Goal: Participate in discussion: Engage in conversation with other users on a specific topic

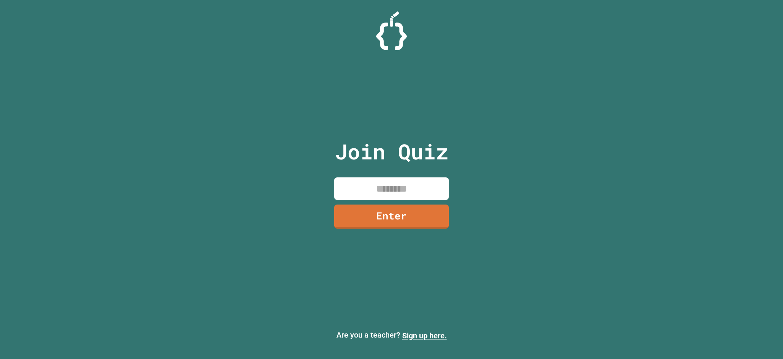
click at [380, 184] on input at bounding box center [391, 188] width 115 height 23
type input "********"
click at [380, 217] on link "Enter" at bounding box center [391, 215] width 117 height 25
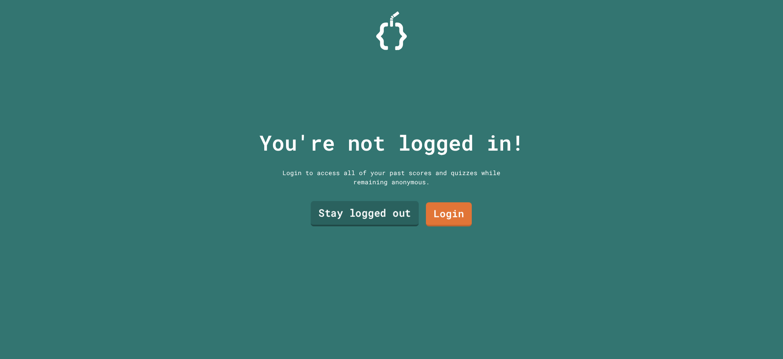
click at [380, 213] on link "Stay logged out" at bounding box center [365, 213] width 108 height 25
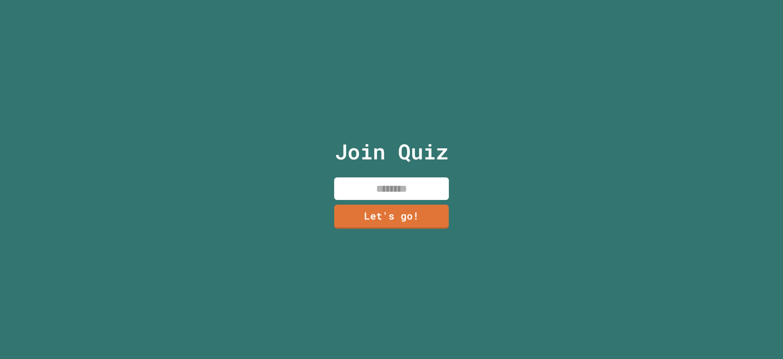
click at [380, 189] on input at bounding box center [391, 188] width 115 height 23
type input "*******"
click at [380, 210] on link "Let's go!" at bounding box center [391, 215] width 114 height 25
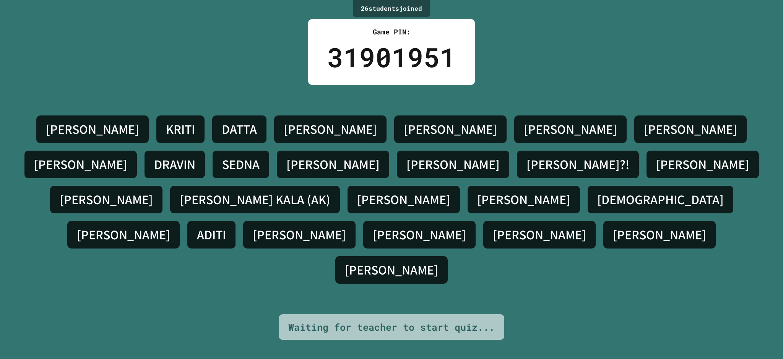
click at [380, 194] on h4 "[DEMOGRAPHIC_DATA]" at bounding box center [660, 199] width 126 height 16
click at [380, 252] on div "[PERSON_NAME] [PERSON_NAME] [PERSON_NAME] S [PERSON_NAME] [PERSON_NAME] SEDNA […" at bounding box center [391, 199] width 744 height 229
drag, startPoint x: 640, startPoint y: 199, endPoint x: 680, endPoint y: 207, distance: 41.4
click at [180, 221] on div "[PERSON_NAME]" at bounding box center [123, 235] width 112 height 28
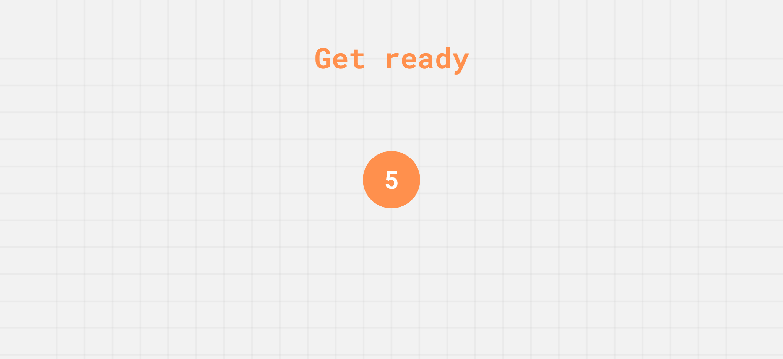
click at [380, 206] on div "Get ready 5" at bounding box center [391, 179] width 783 height 359
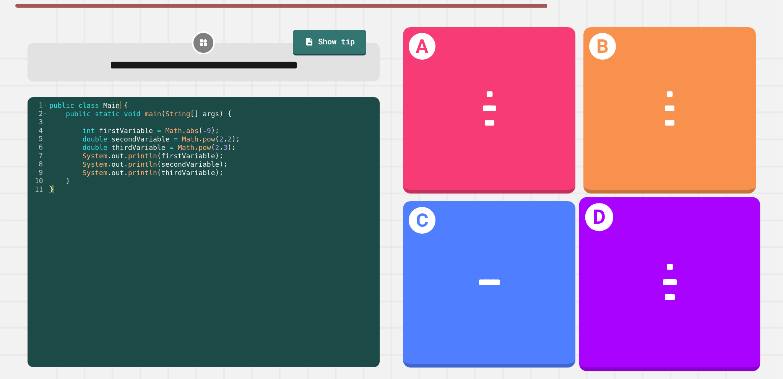
click at [380, 290] on div "***" at bounding box center [669, 297] width 141 height 15
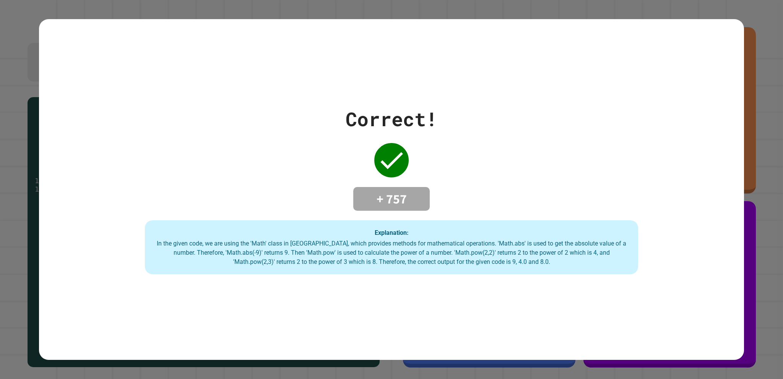
click at [380, 230] on strong "Explanation:" at bounding box center [392, 232] width 34 height 7
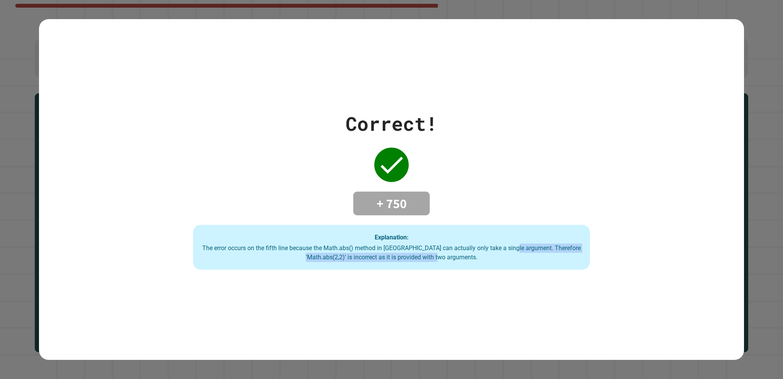
drag, startPoint x: 528, startPoint y: 246, endPoint x: 514, endPoint y: 264, distance: 22.9
click at [380, 264] on div "Explanation: The error occurs on the fifth line because the Math.abs() method i…" at bounding box center [391, 247] width 397 height 45
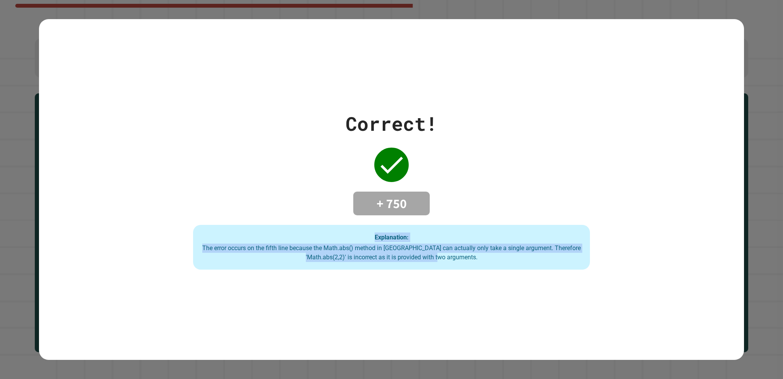
drag, startPoint x: 511, startPoint y: 256, endPoint x: 125, endPoint y: 229, distance: 386.9
click at [125, 229] on div "Correct! + 750 Explanation: The error occurs on the fifth line because the Math…" at bounding box center [391, 189] width 704 height 161
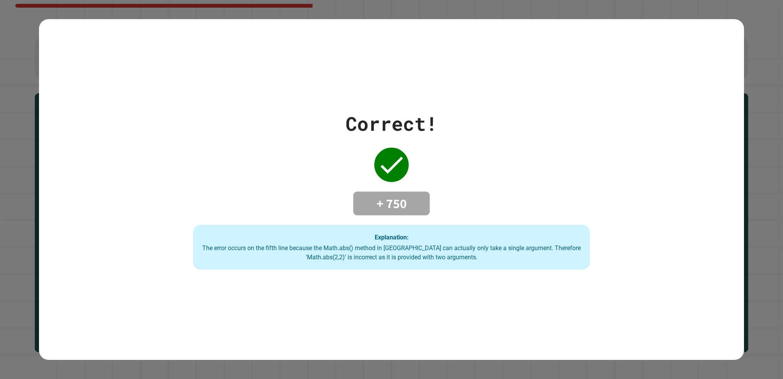
click at [380, 253] on div "The error occurs on the fifth line because the Math.abs() method in [GEOGRAPHIC…" at bounding box center [391, 252] width 381 height 18
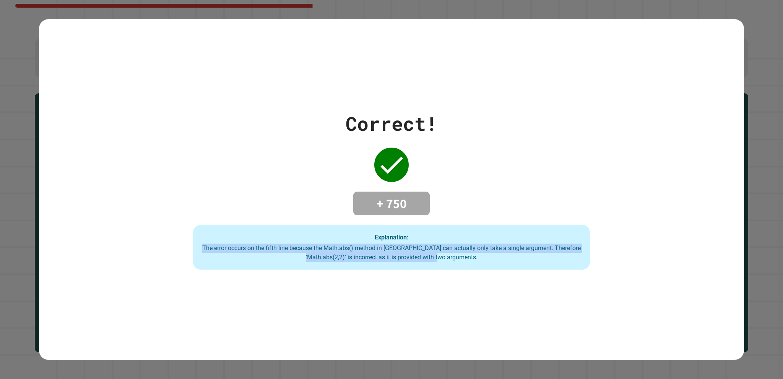
click at [380, 253] on div "The error occurs on the fifth line because the Math.abs() method in [GEOGRAPHIC…" at bounding box center [391, 252] width 381 height 18
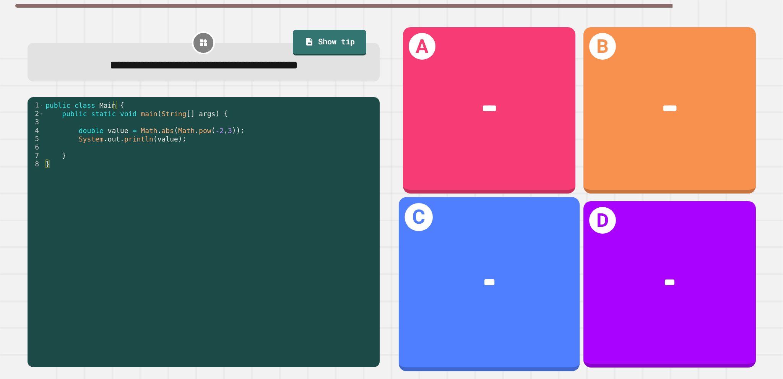
click at [380, 220] on div "C ***" at bounding box center [489, 284] width 181 height 174
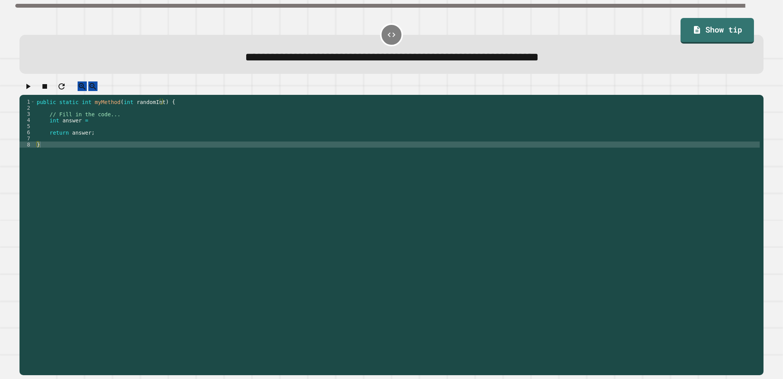
click at [178, 130] on div "public static int myMethod ( int randomInt ) { // Fill in the code... int answe…" at bounding box center [397, 227] width 724 height 257
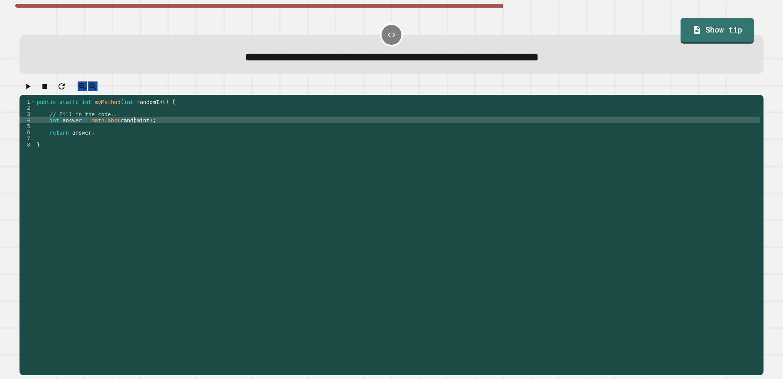
scroll to position [0, 7]
click at [181, 124] on div "public static int myMethod ( int randomInt ) { // Fill in the code... int answe…" at bounding box center [397, 227] width 724 height 257
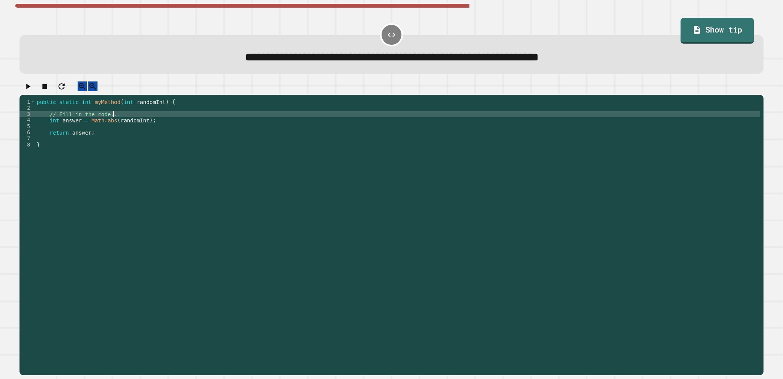
scroll to position [0, 5]
type textarea "**********"
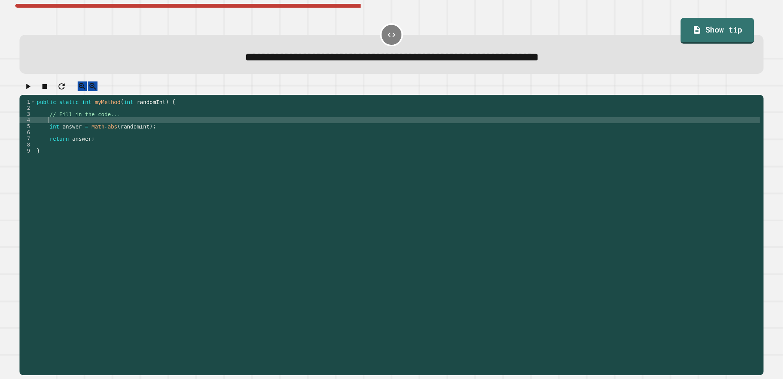
scroll to position [0, 0]
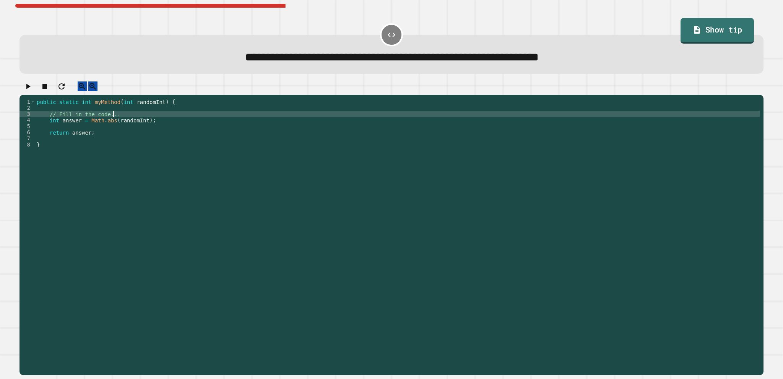
type textarea "**********"
click at [31, 89] on icon "button" at bounding box center [28, 86] width 4 height 5
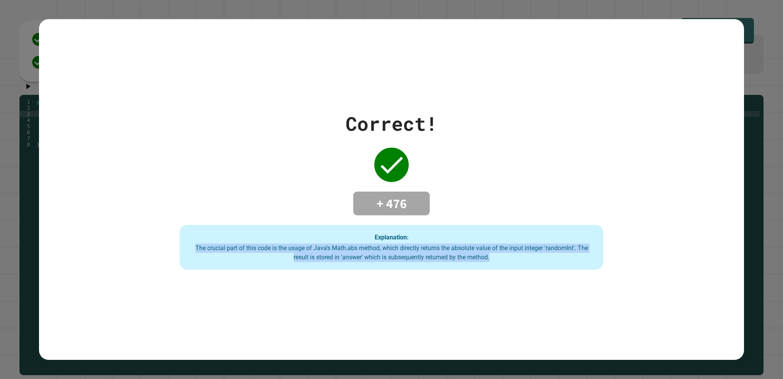
drag, startPoint x: 480, startPoint y: 255, endPoint x: 167, endPoint y: 248, distance: 313.4
click at [167, 248] on div "Correct! + 476 Explanation: The crucial part of this code is the usage of Java'…" at bounding box center [391, 189] width 605 height 161
drag, startPoint x: 523, startPoint y: 252, endPoint x: 78, endPoint y: 247, distance: 445.2
click at [78, 247] on div "Correct! + 476 Explanation: The crucial part of this code is the usage of Java'…" at bounding box center [391, 189] width 704 height 161
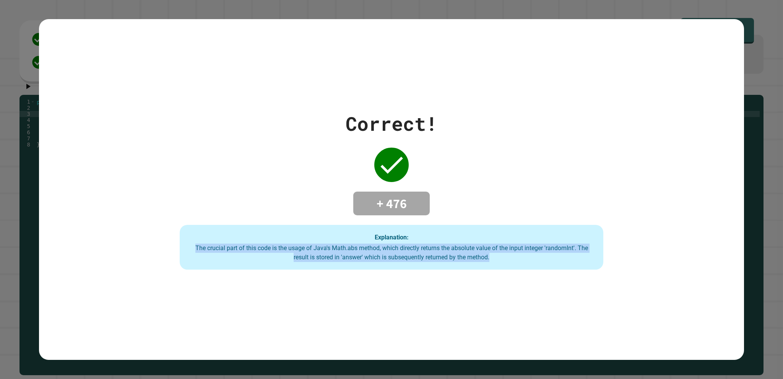
click at [78, 247] on div "Correct! + 476 Explanation: The crucial part of this code is the usage of Java'…" at bounding box center [391, 189] width 704 height 161
drag, startPoint x: 554, startPoint y: 256, endPoint x: 415, endPoint y: 236, distance: 140.9
click at [380, 236] on div "Explanation: The crucial part of this code is the usage of Java's Math.abs meth…" at bounding box center [391, 247] width 423 height 45
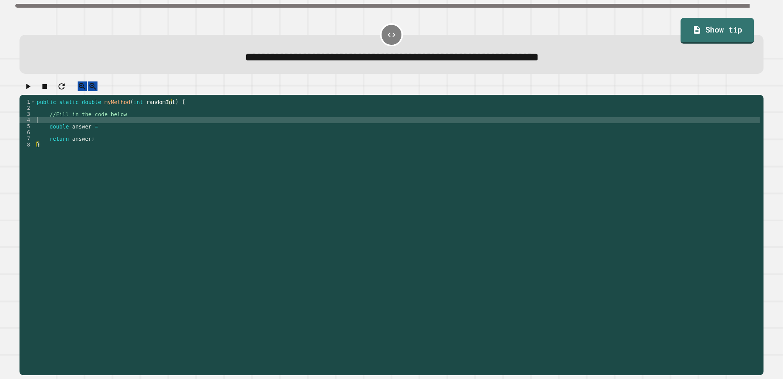
click at [179, 130] on div "public static double myMethod ( int randomInt ) { //Fill in the code below doub…" at bounding box center [397, 227] width 724 height 257
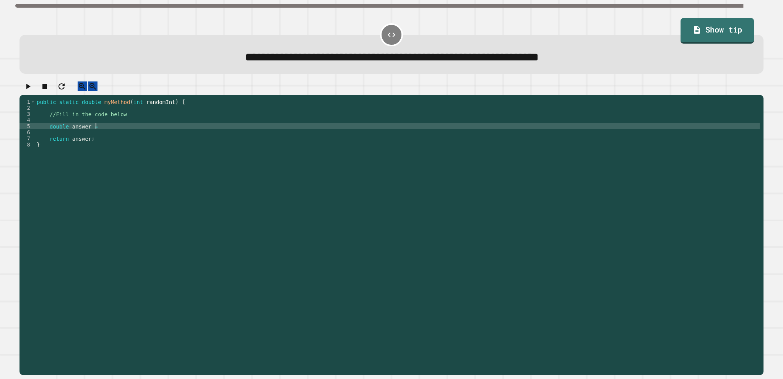
click at [185, 136] on div "public static double myMethod ( int randomInt ) { //Fill in the code below doub…" at bounding box center [397, 227] width 724 height 257
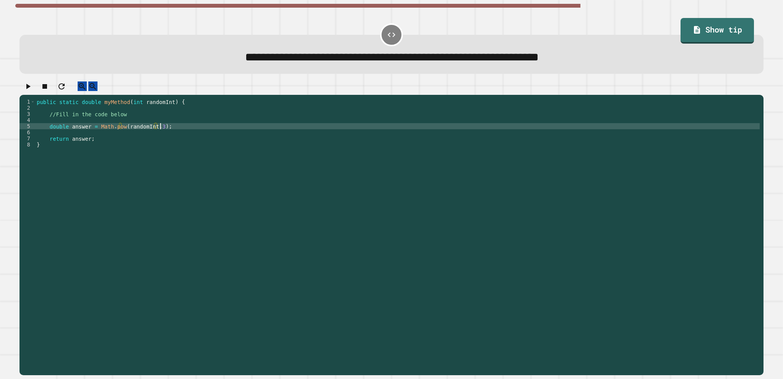
scroll to position [0, 8]
type textarea "**********"
click at [31, 89] on icon "button" at bounding box center [28, 86] width 4 height 5
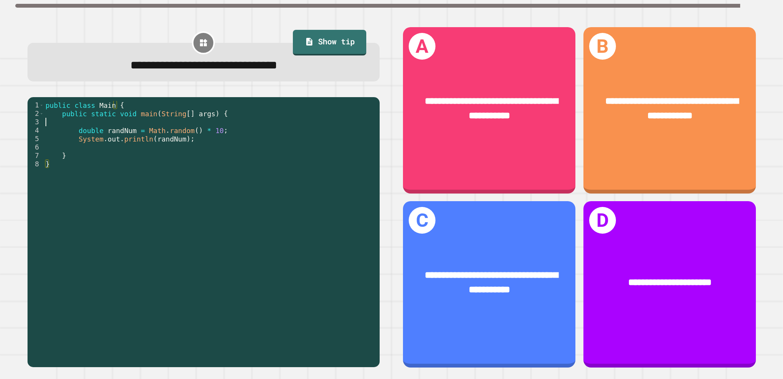
click at [225, 122] on div "public class Main { public static void main ( String [ ] args ) { double randNu…" at bounding box center [210, 231] width 332 height 261
click at [224, 137] on div "public class Main { public static void main ( String [ ] args ) { double randNu…" at bounding box center [210, 231] width 332 height 261
click at [226, 133] on div "public class Main { public static void main ( String [ ] args ) { double randNu…" at bounding box center [210, 231] width 332 height 261
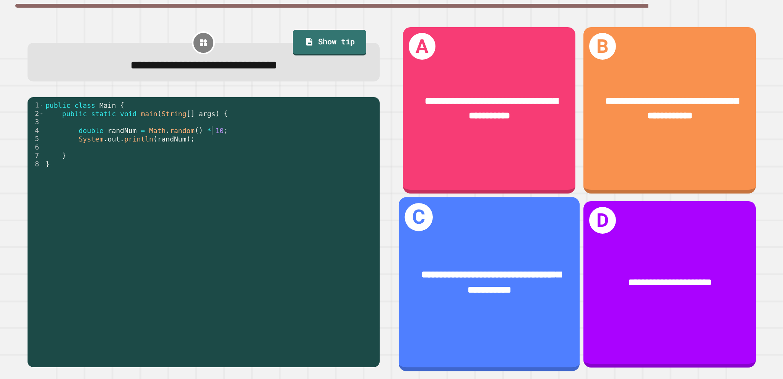
click at [380, 251] on div "**********" at bounding box center [489, 282] width 181 height 70
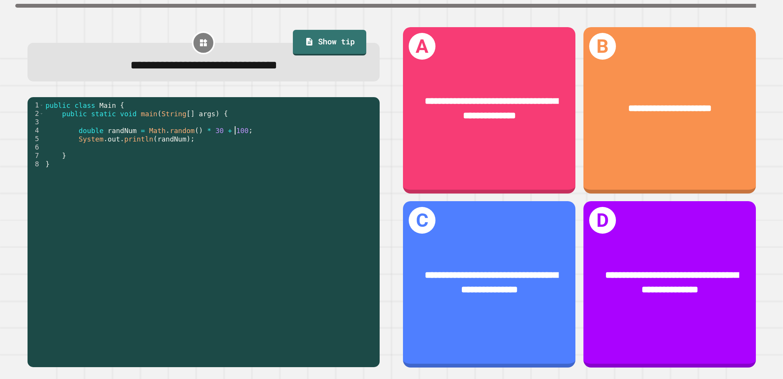
click at [246, 132] on div "public class Main { public static void main ( String [ ] args ) { double randNu…" at bounding box center [210, 231] width 332 height 261
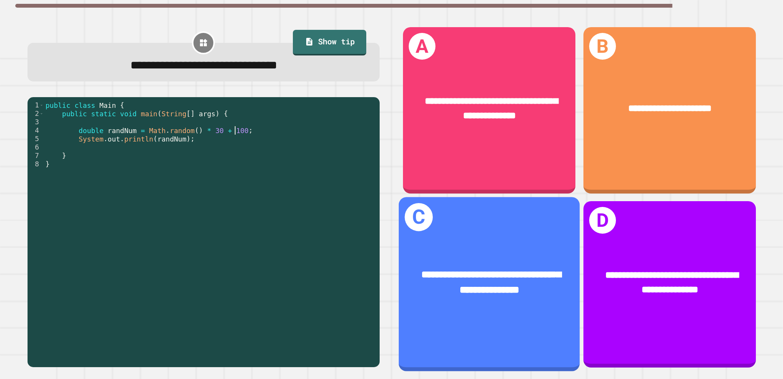
click at [380, 250] on div "**********" at bounding box center [489, 282] width 181 height 70
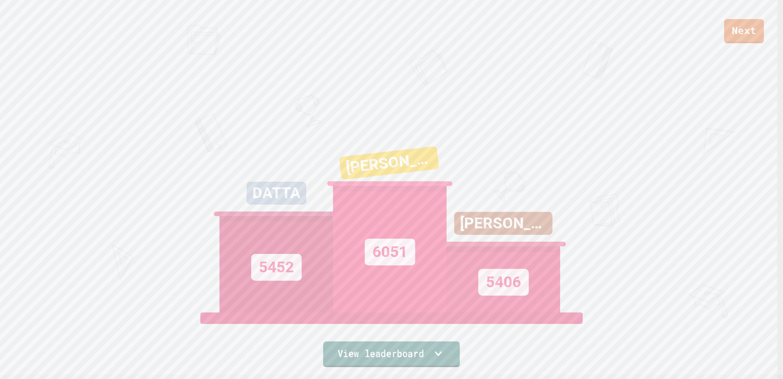
click at [375, 349] on link "View leaderboard" at bounding box center [391, 354] width 137 height 26
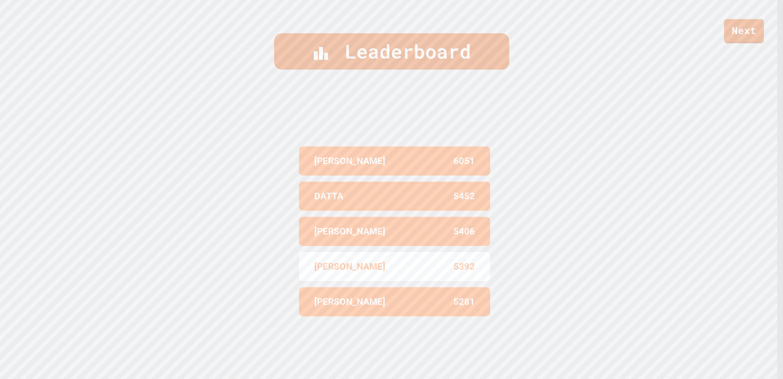
scroll to position [382, 0]
